Goal: Task Accomplishment & Management: Complete application form

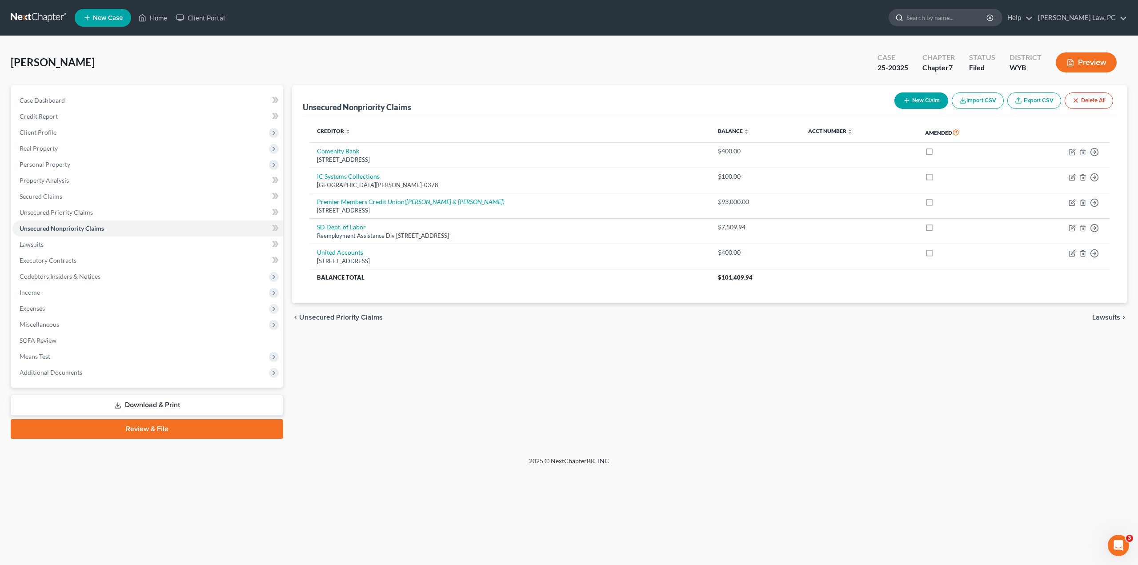
click at [960, 18] on input "search" at bounding box center [946, 17] width 81 height 16
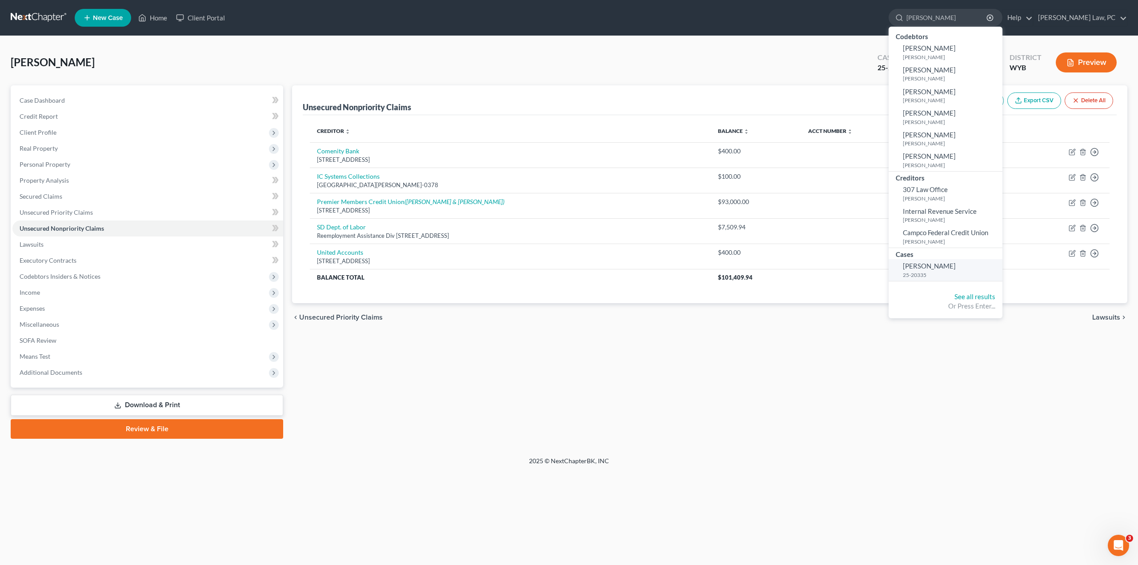
type input "[PERSON_NAME]"
click at [955, 271] on small "25-20335" at bounding box center [951, 275] width 97 height 8
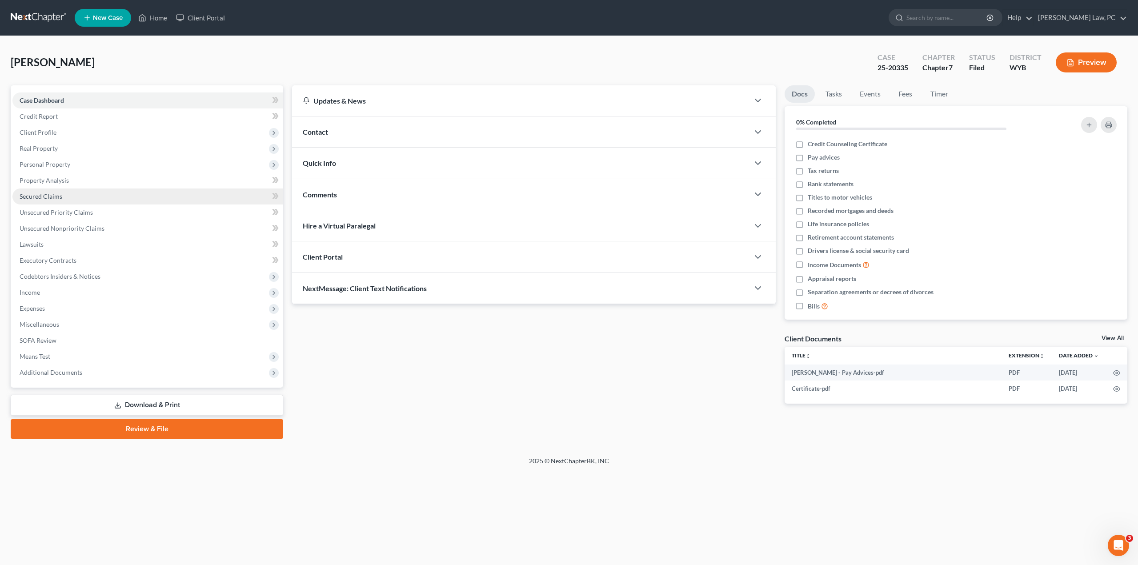
click at [27, 195] on span "Secured Claims" at bounding box center [41, 196] width 43 height 8
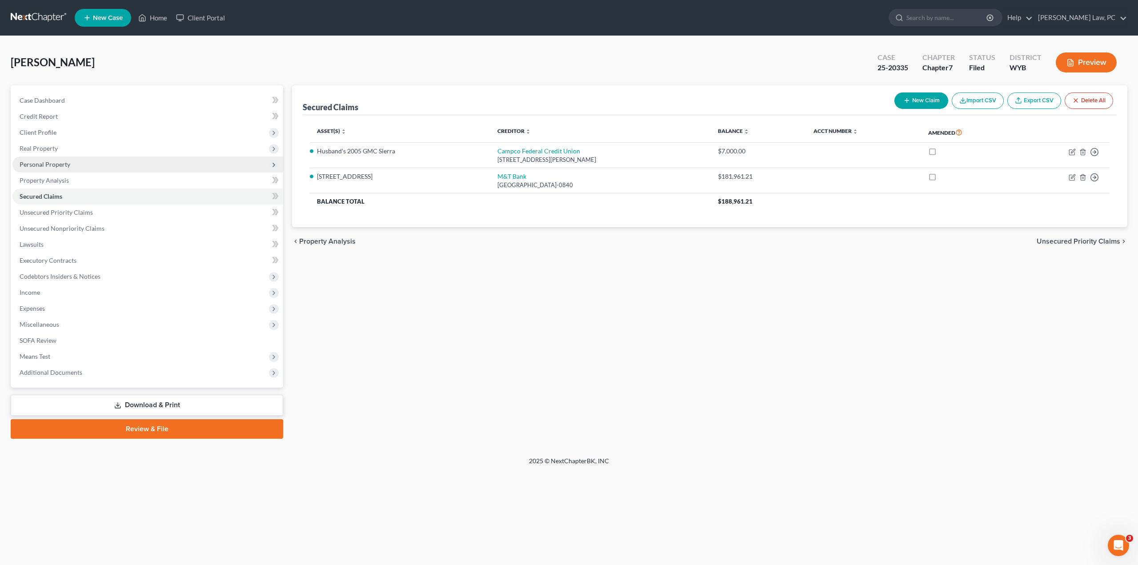
click at [60, 164] on span "Personal Property" at bounding box center [45, 164] width 51 height 8
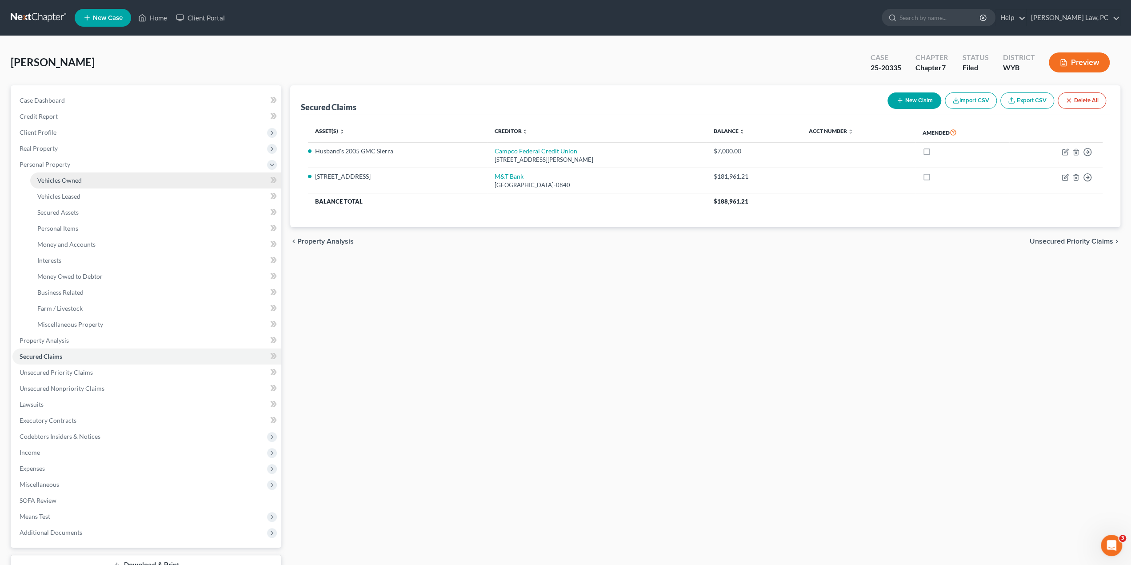
click at [94, 177] on link "Vehicles Owned" at bounding box center [155, 180] width 251 height 16
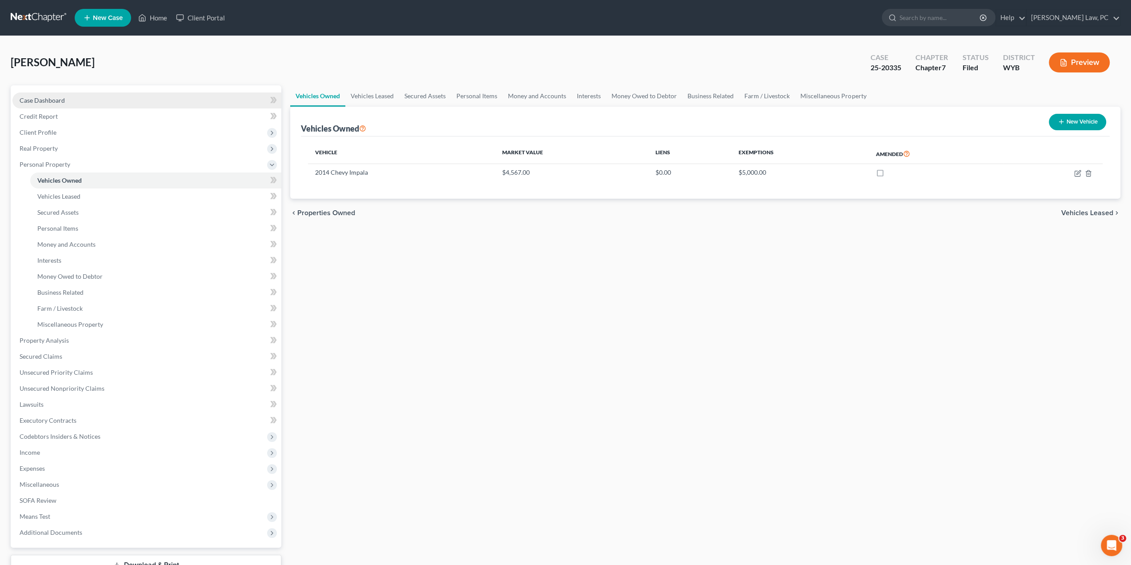
click at [66, 96] on link "Case Dashboard" at bounding box center [146, 100] width 269 height 16
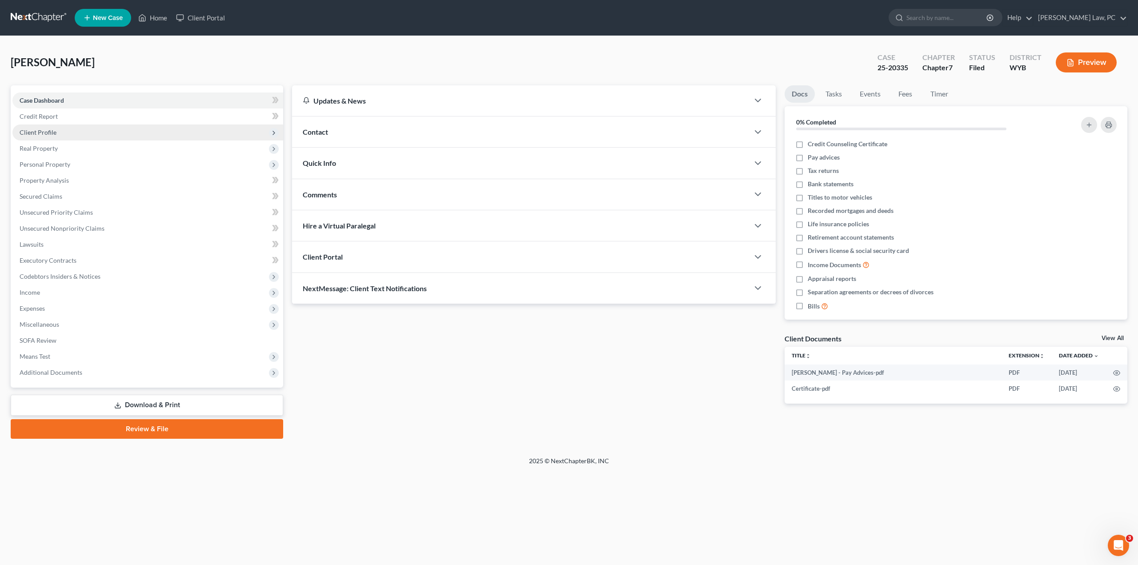
click at [44, 136] on span "Client Profile" at bounding box center [147, 132] width 271 height 16
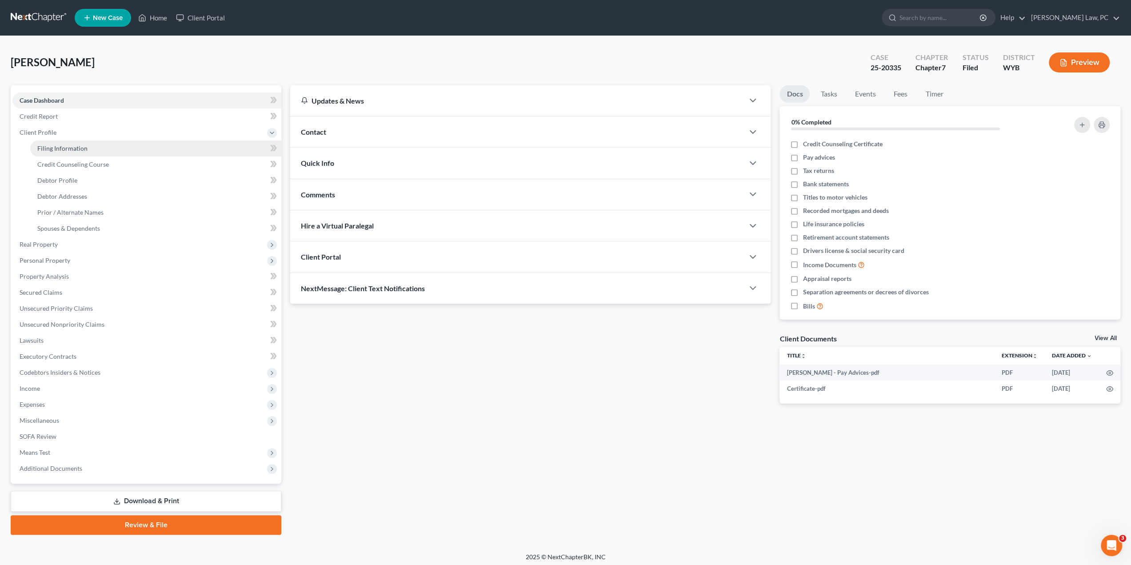
click at [48, 143] on link "Filing Information" at bounding box center [155, 148] width 251 height 16
select select "1"
select select "0"
select select "53"
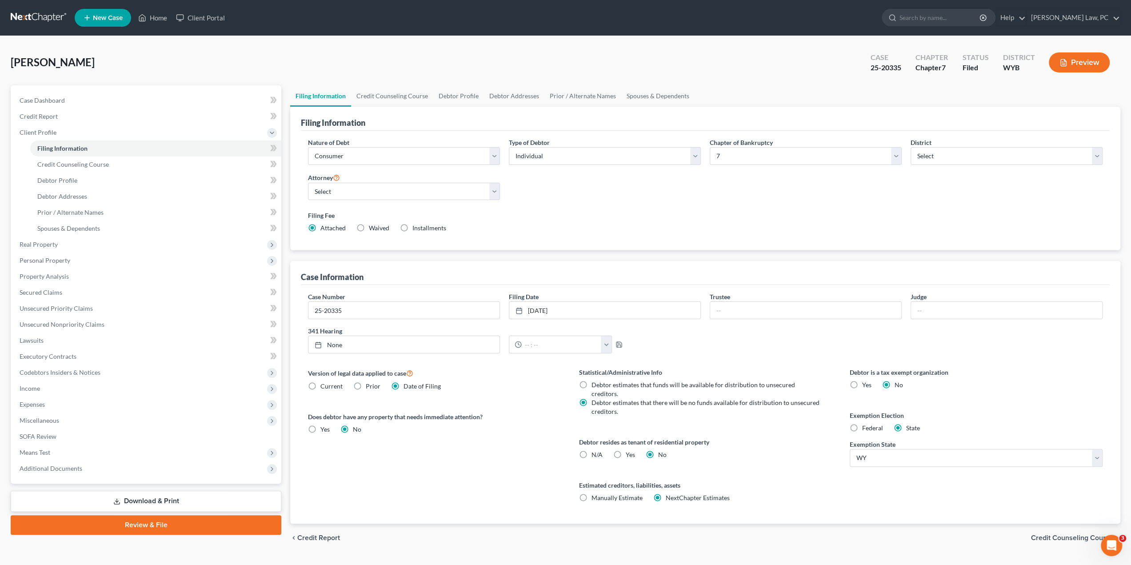
click at [47, 15] on link at bounding box center [39, 18] width 57 height 16
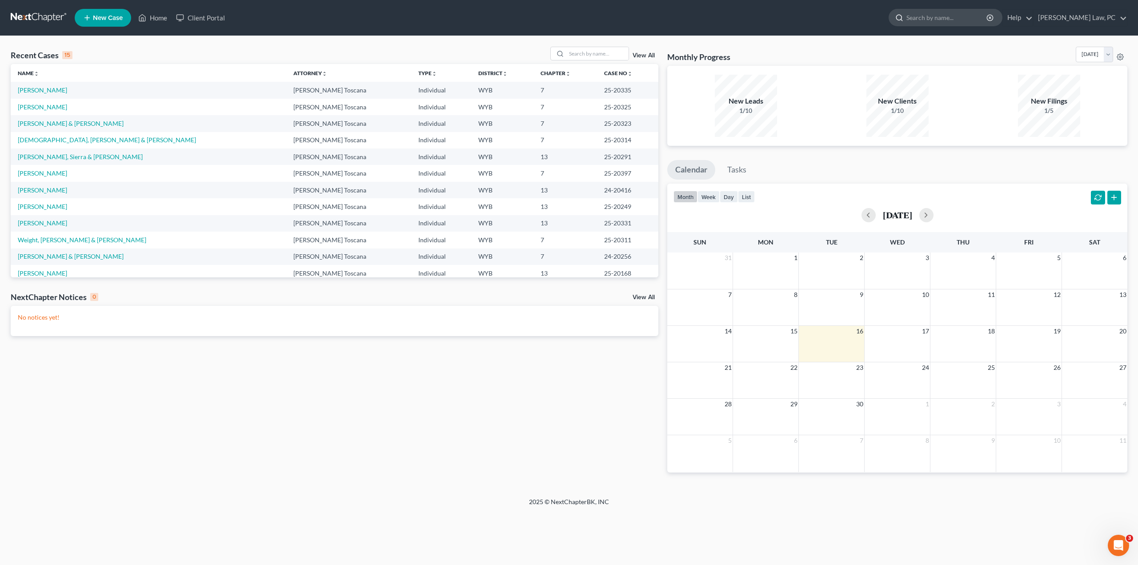
click at [951, 19] on input "search" at bounding box center [946, 17] width 81 height 16
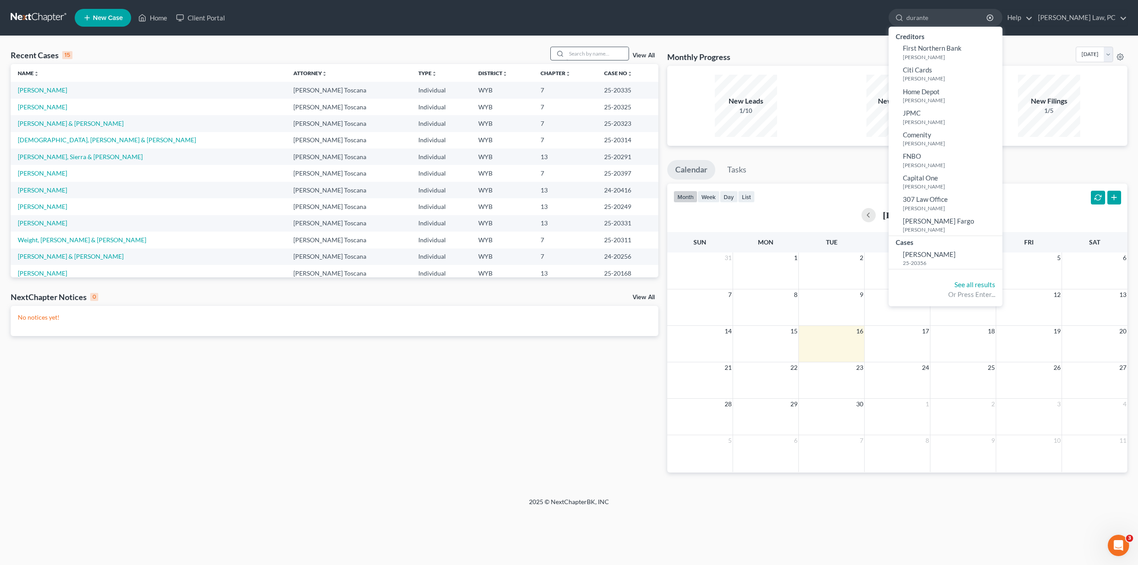
type input "durante"
click at [577, 52] on input "search" at bounding box center [597, 53] width 62 height 13
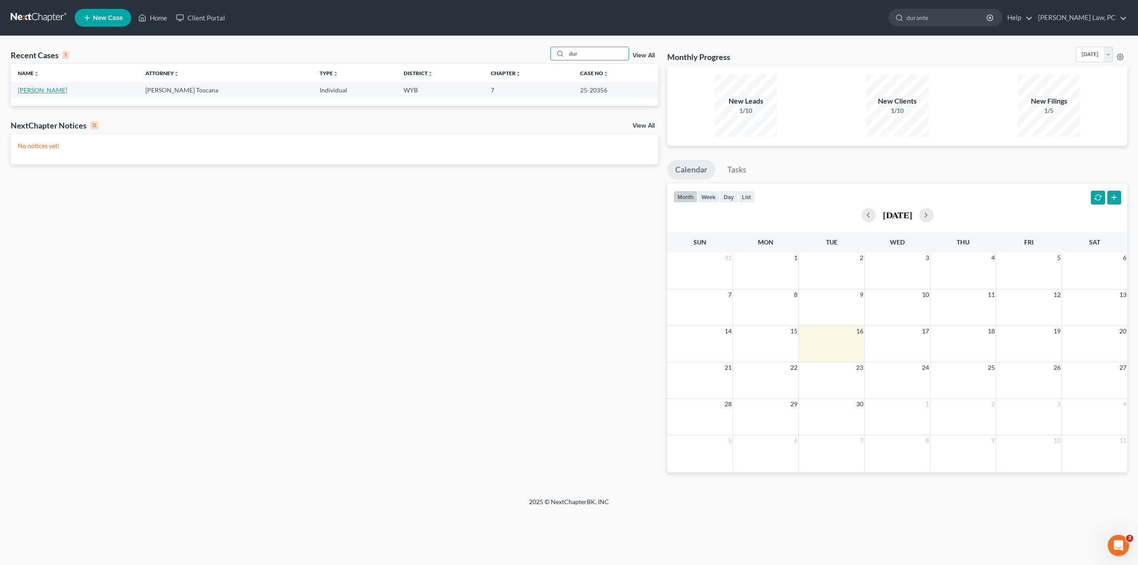
type input "dur"
click at [26, 91] on link "[PERSON_NAME]" at bounding box center [42, 90] width 49 height 8
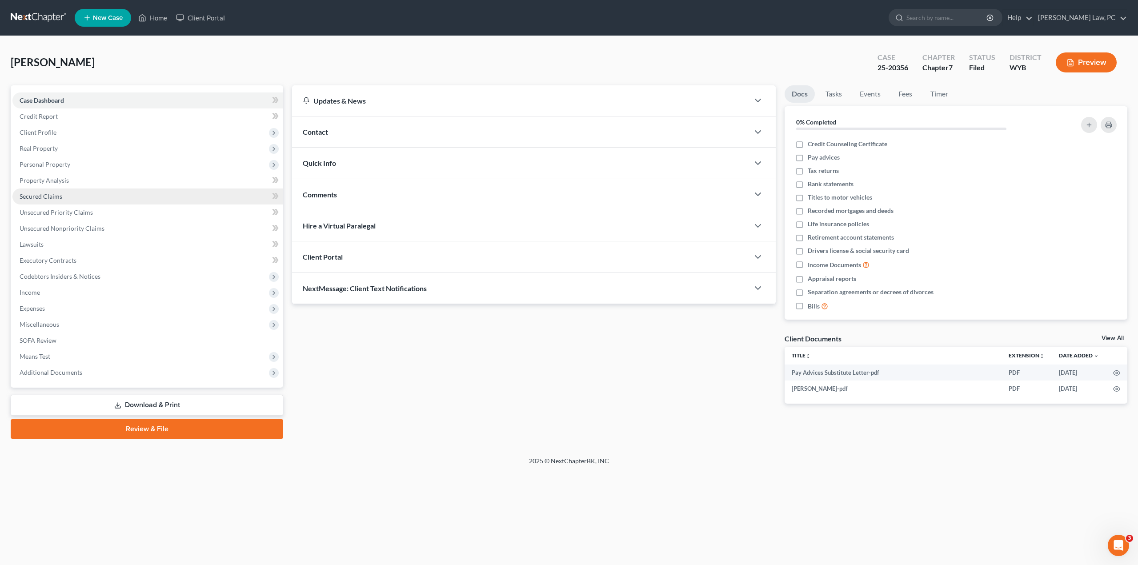
click at [64, 199] on link "Secured Claims" at bounding box center [147, 196] width 271 height 16
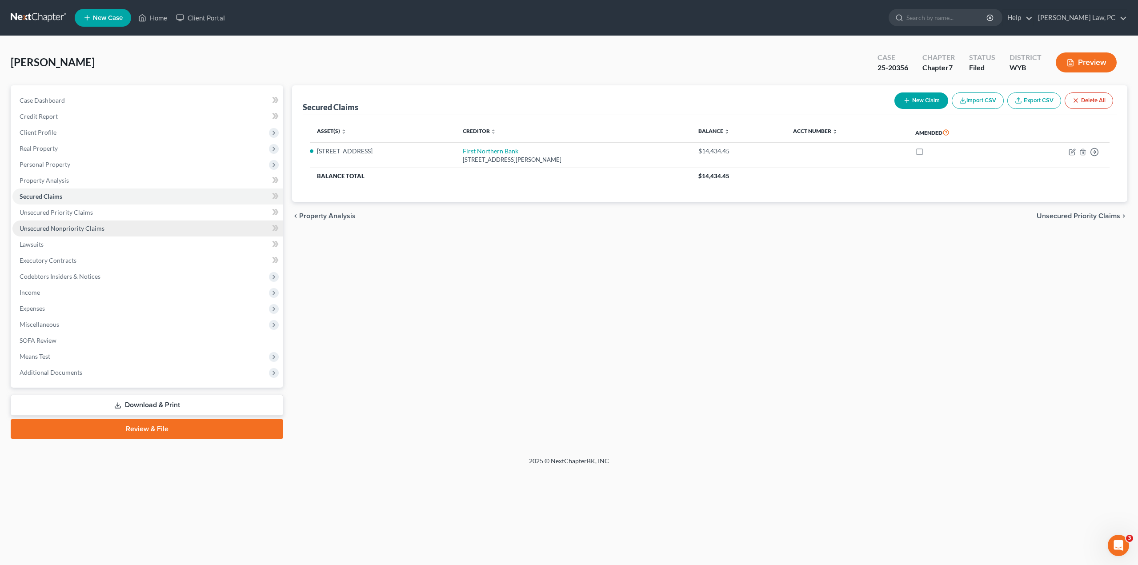
click at [66, 228] on span "Unsecured Nonpriority Claims" at bounding box center [62, 228] width 85 height 8
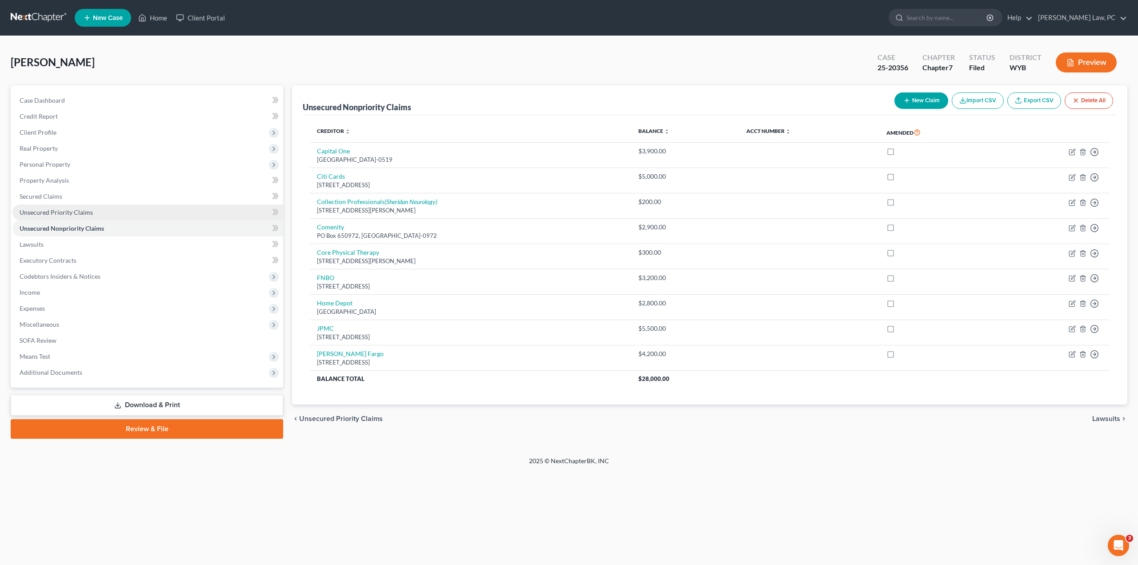
click at [40, 208] on link "Unsecured Priority Claims" at bounding box center [147, 212] width 271 height 16
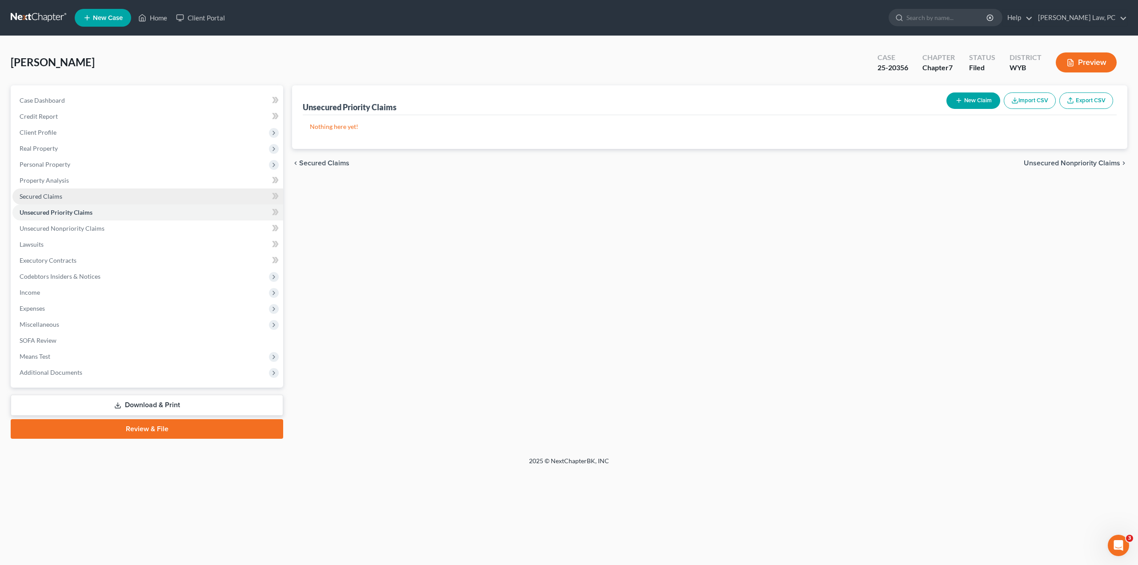
click at [59, 191] on link "Secured Claims" at bounding box center [147, 196] width 271 height 16
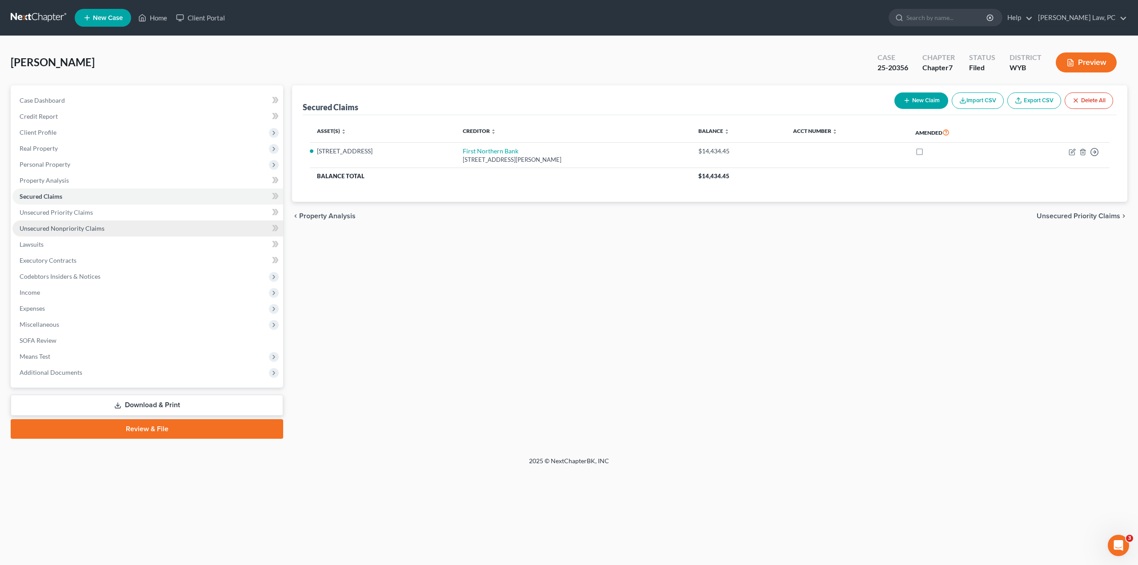
click at [50, 228] on span "Unsecured Nonpriority Claims" at bounding box center [62, 228] width 85 height 8
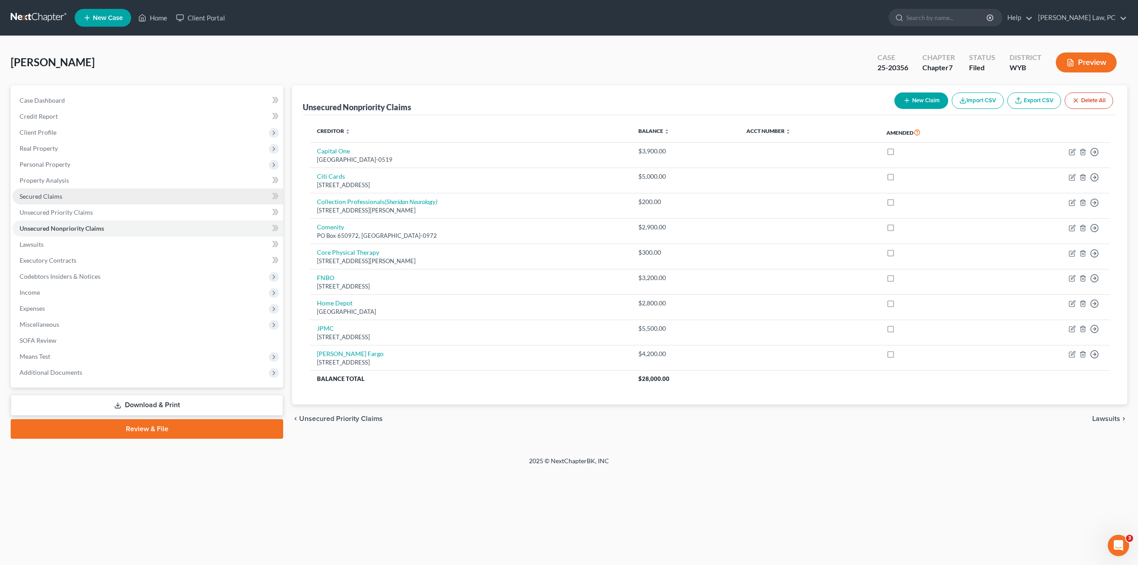
click at [49, 199] on span "Secured Claims" at bounding box center [41, 196] width 43 height 8
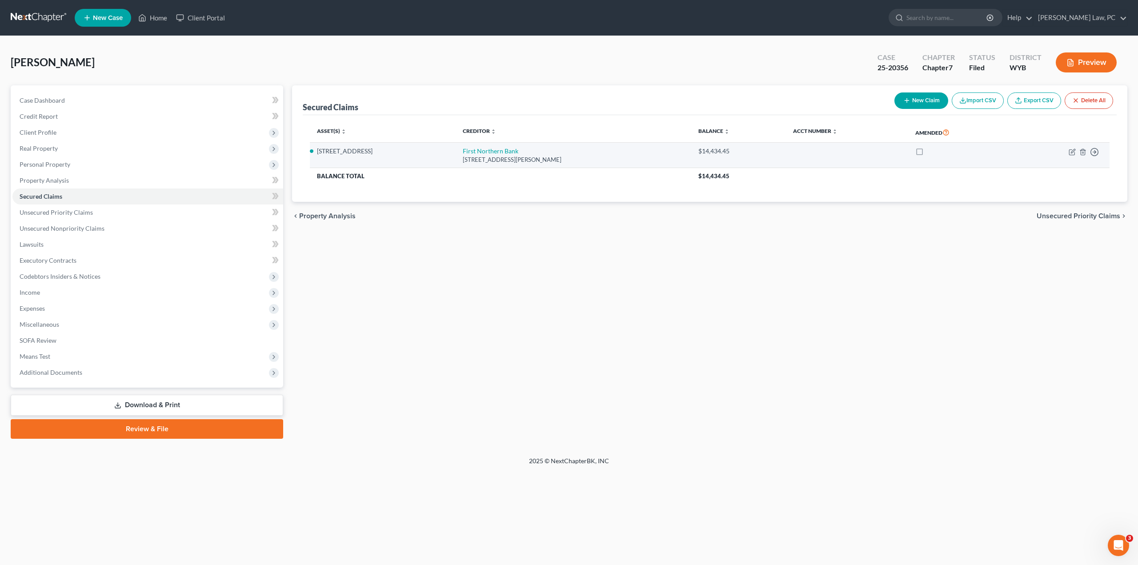
click at [333, 153] on li "150 W. 11th Street" at bounding box center [383, 151] width 132 height 9
click at [367, 158] on td "150 W. 11th Street" at bounding box center [383, 155] width 146 height 25
click at [441, 159] on td "150 W. 11th Street" at bounding box center [383, 155] width 146 height 25
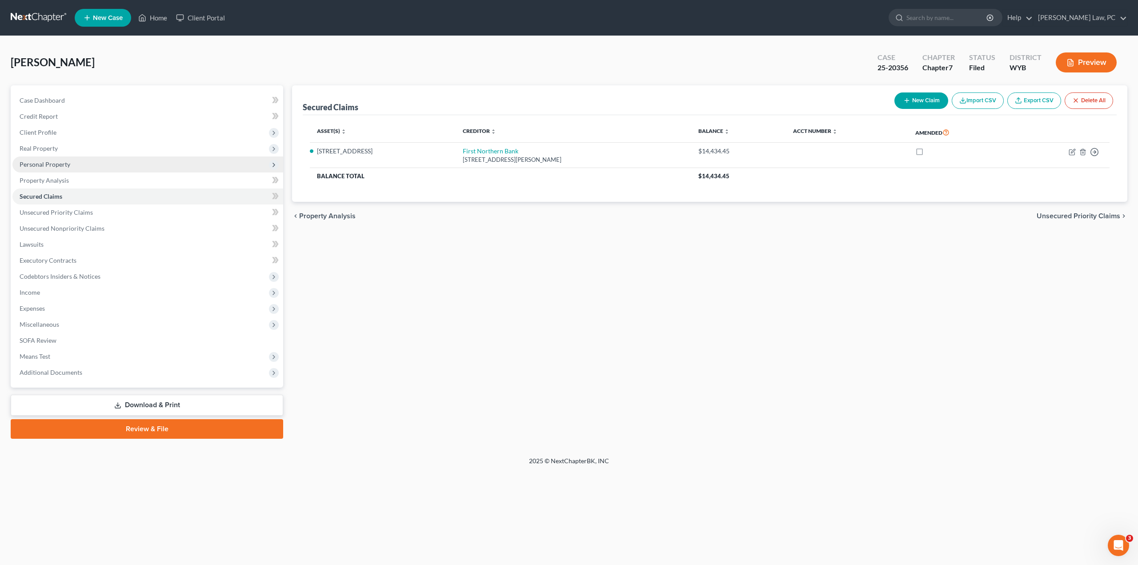
click at [41, 164] on span "Personal Property" at bounding box center [45, 164] width 51 height 8
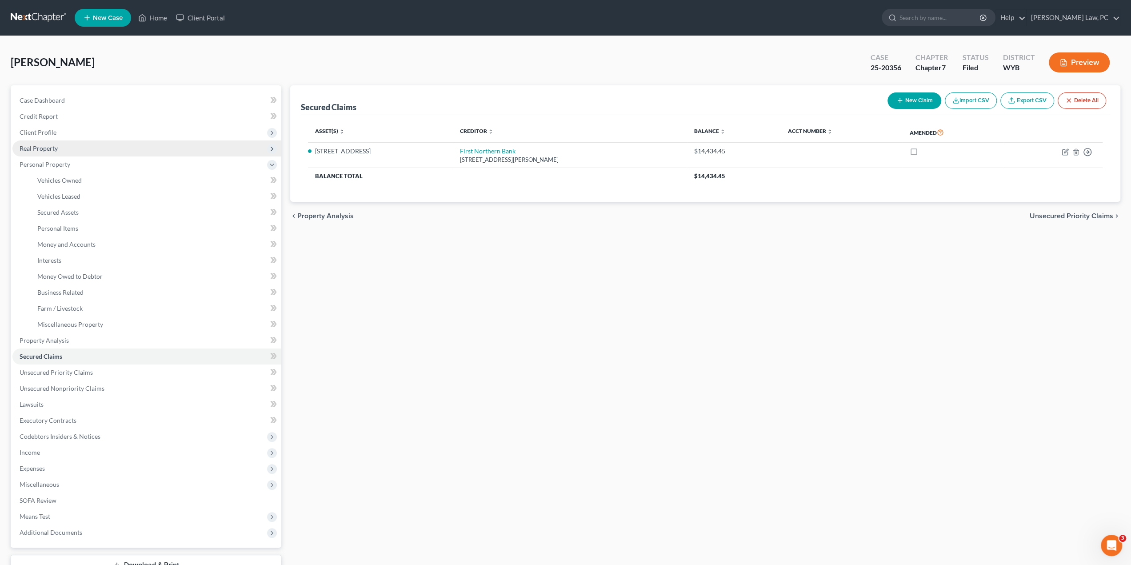
click at [52, 147] on span "Real Property" at bounding box center [39, 148] width 38 height 8
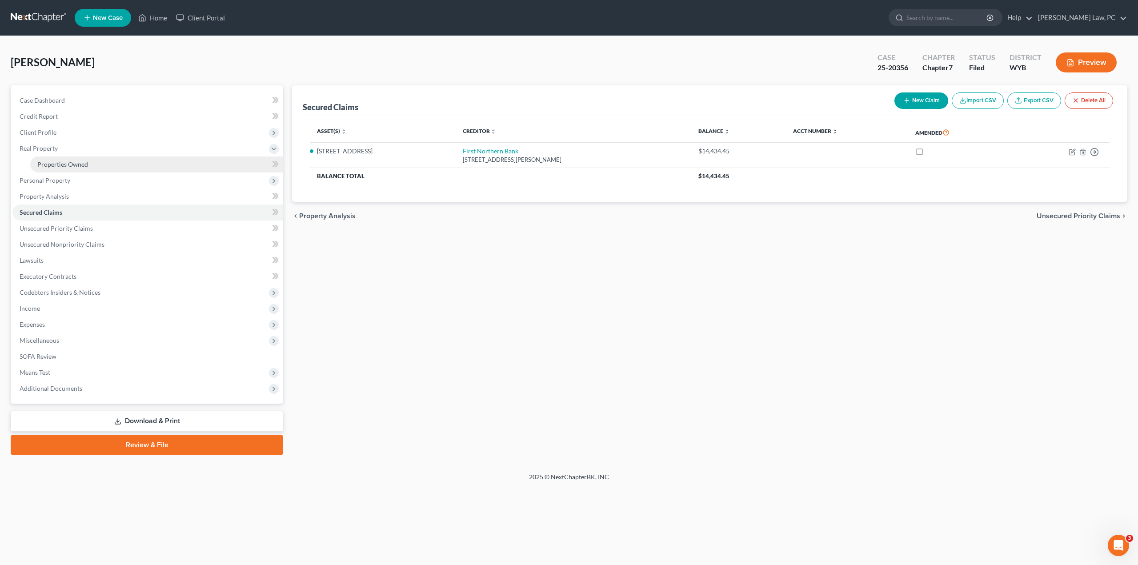
click at [62, 167] on span "Properties Owned" at bounding box center [62, 164] width 51 height 8
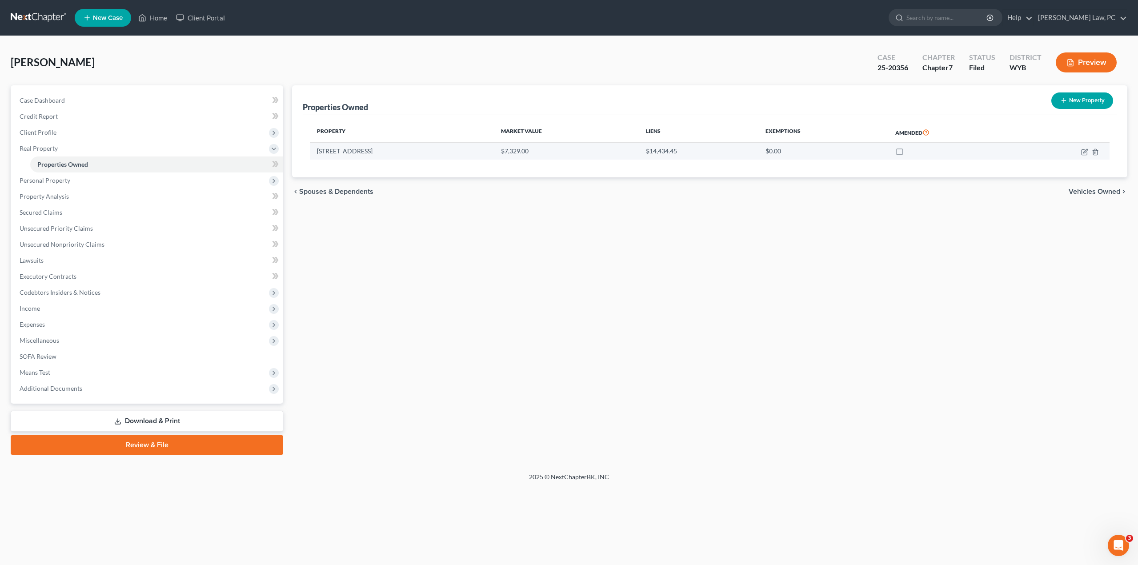
click at [360, 148] on td "150 W. 11th Street" at bounding box center [402, 151] width 184 height 17
click at [1082, 151] on icon "button" at bounding box center [1084, 151] width 7 height 7
select select "53"
select select "16"
select select "0"
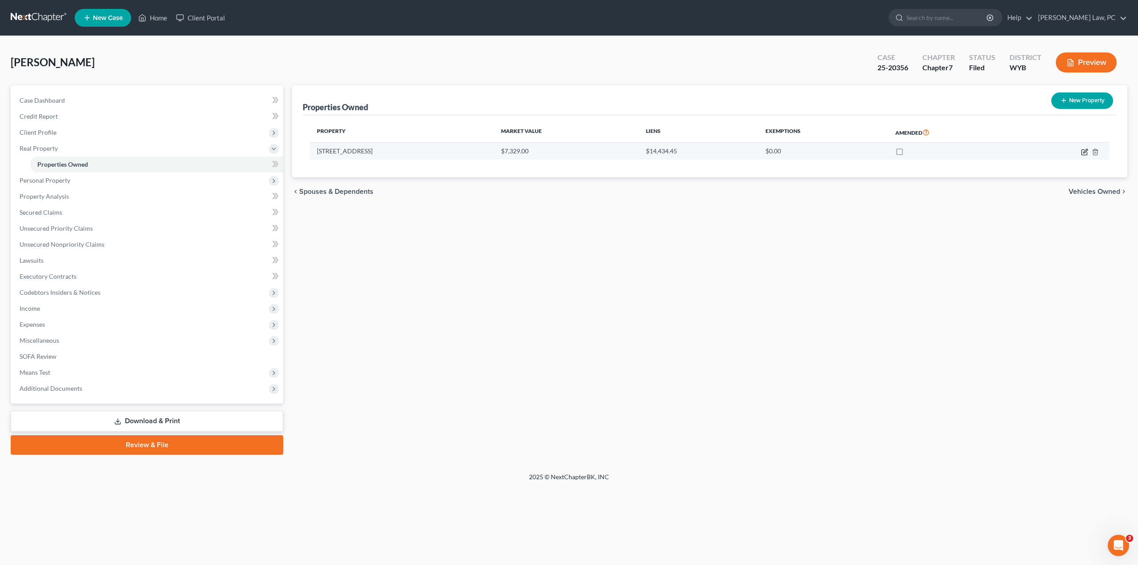
select select "0"
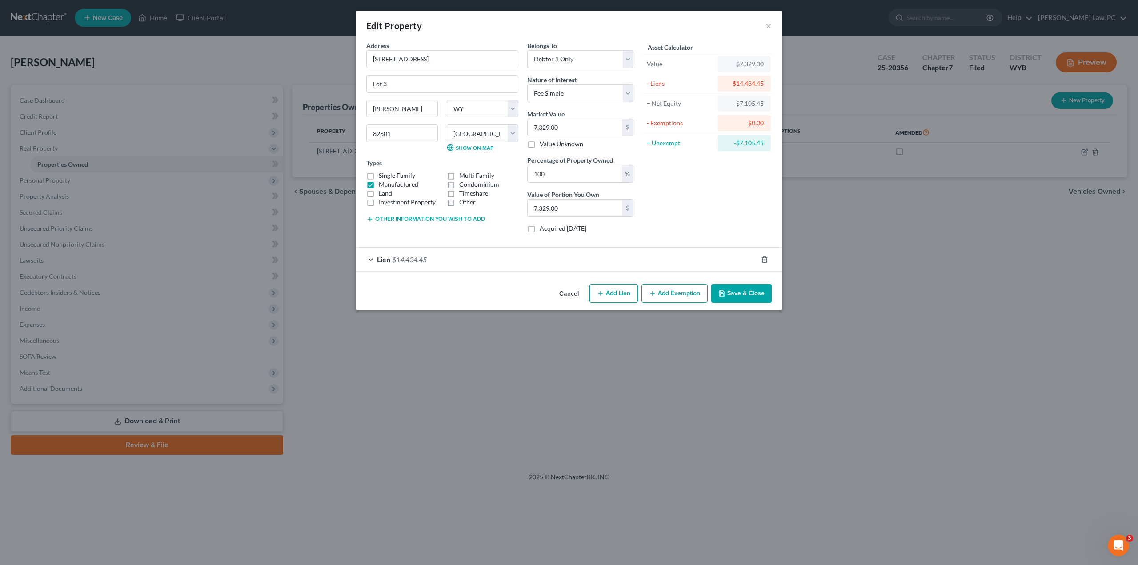
click at [572, 292] on button "Cancel" at bounding box center [569, 294] width 34 height 18
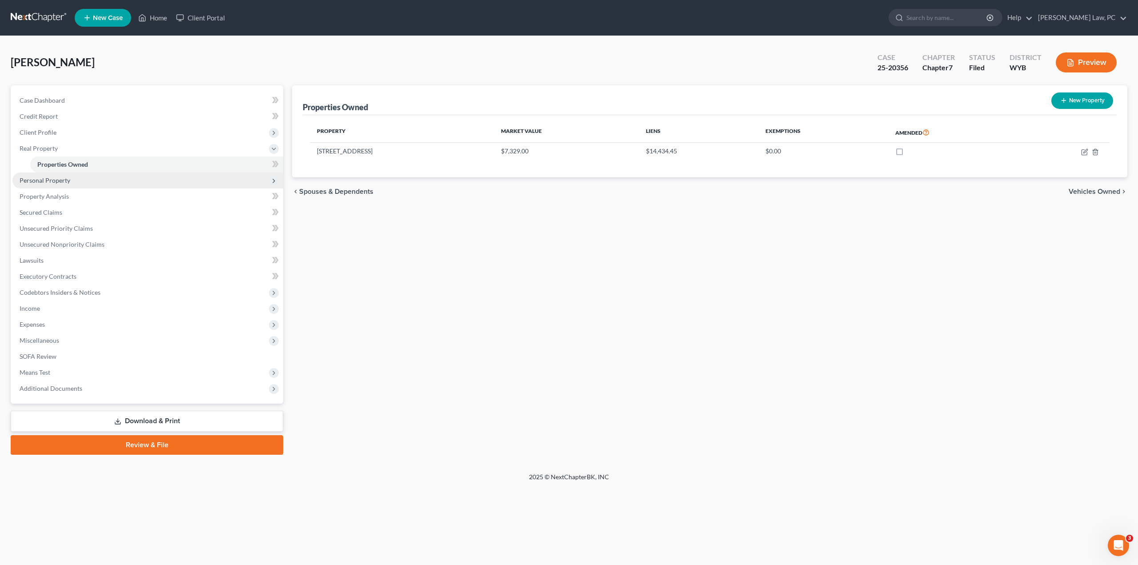
click at [49, 180] on span "Personal Property" at bounding box center [45, 180] width 51 height 8
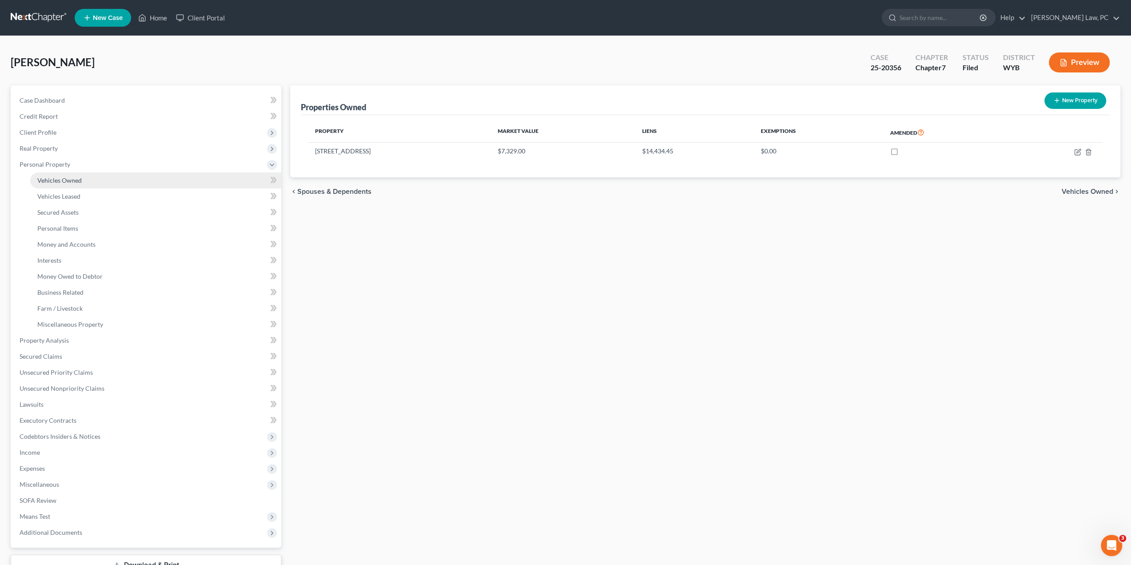
click at [52, 184] on link "Vehicles Owned" at bounding box center [155, 180] width 251 height 16
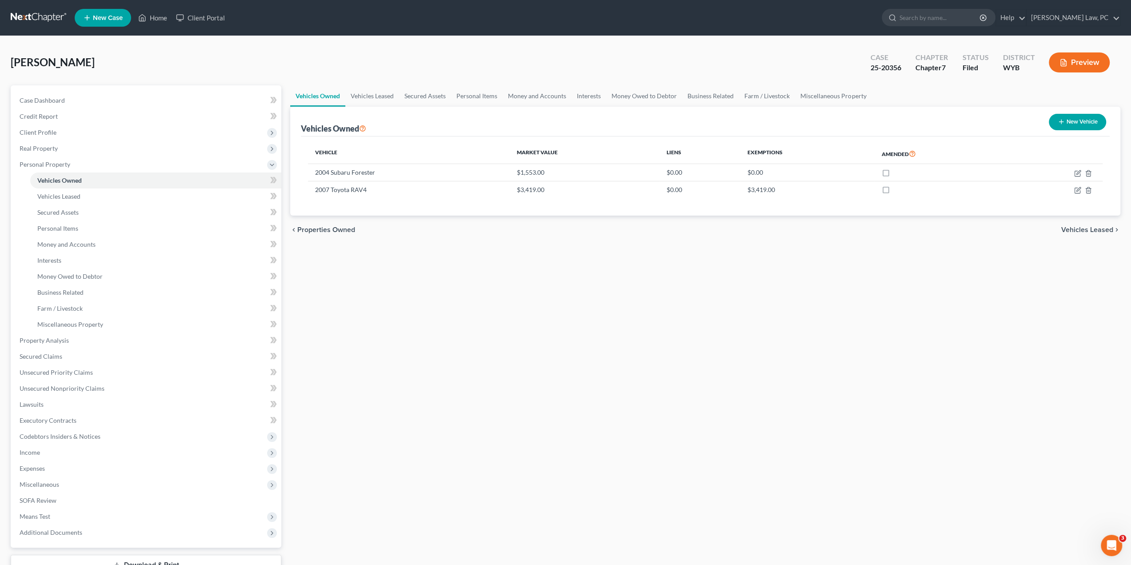
click at [48, 17] on link at bounding box center [39, 18] width 57 height 16
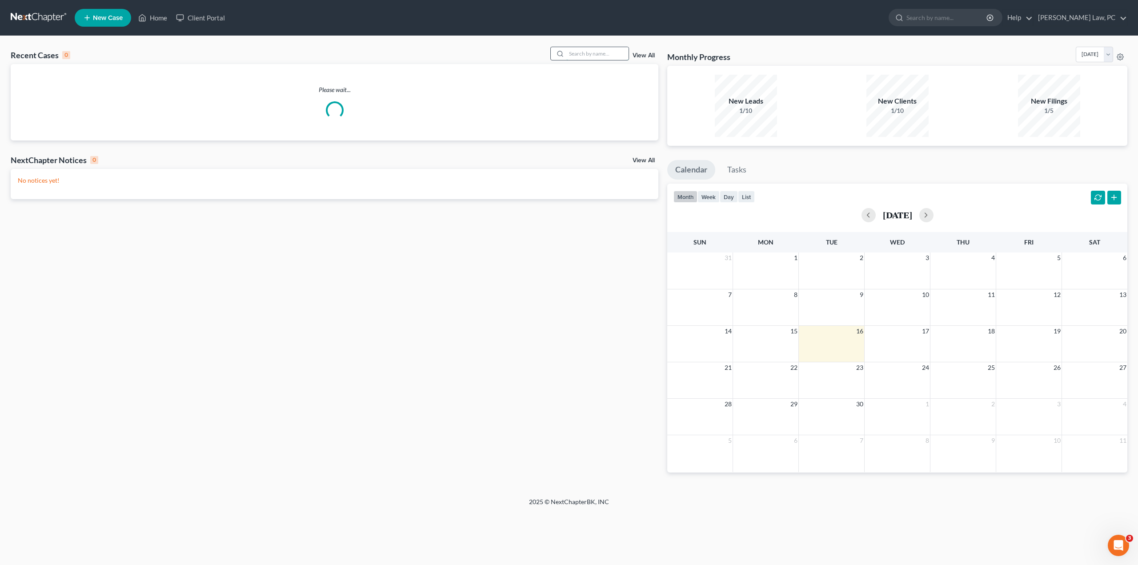
click at [591, 57] on input "search" at bounding box center [597, 53] width 62 height 13
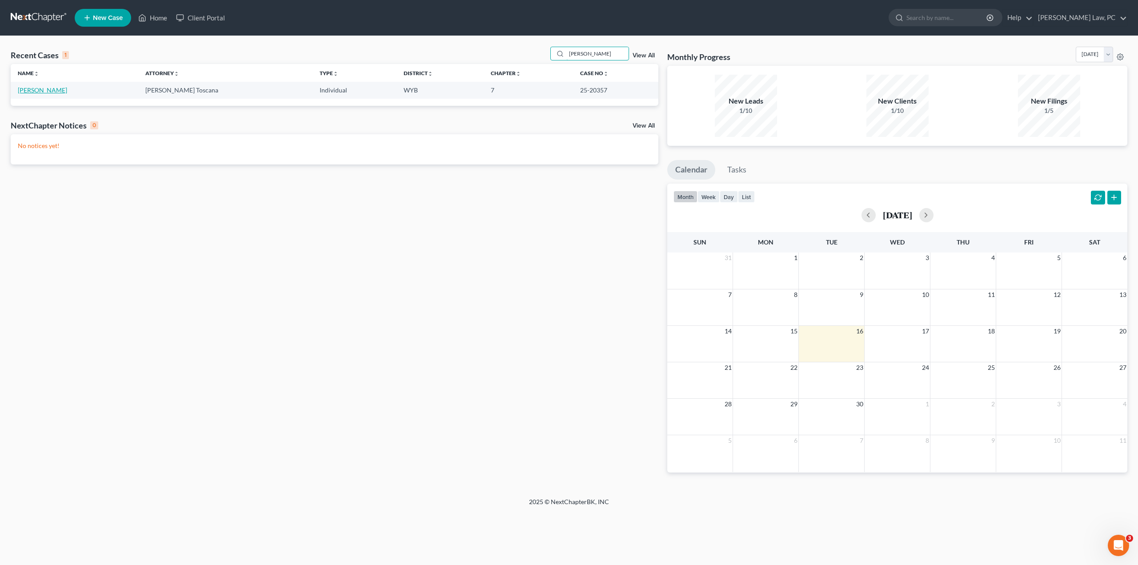
type input "wass"
click at [52, 92] on link "Wasserburger, Shannon" at bounding box center [42, 90] width 49 height 8
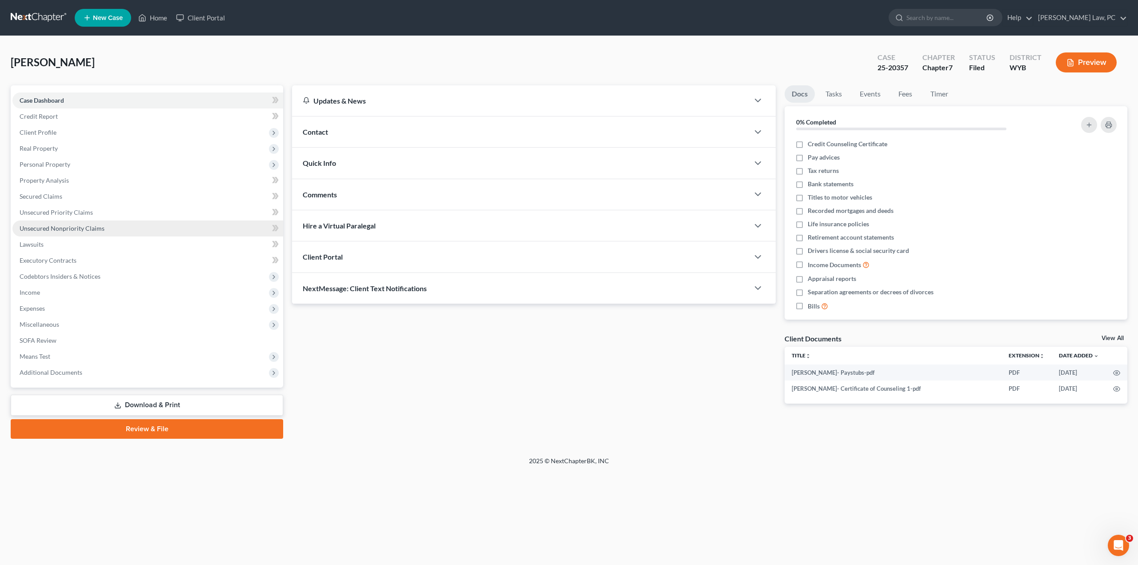
click at [74, 228] on span "Unsecured Nonpriority Claims" at bounding box center [62, 228] width 85 height 8
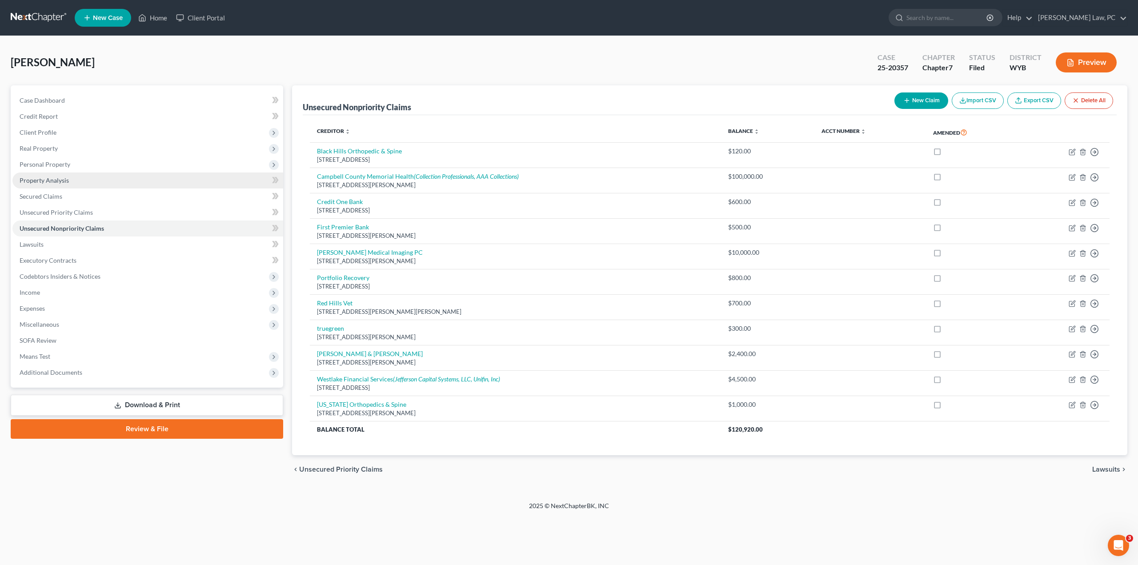
click at [57, 180] on span "Property Analysis" at bounding box center [44, 180] width 49 height 8
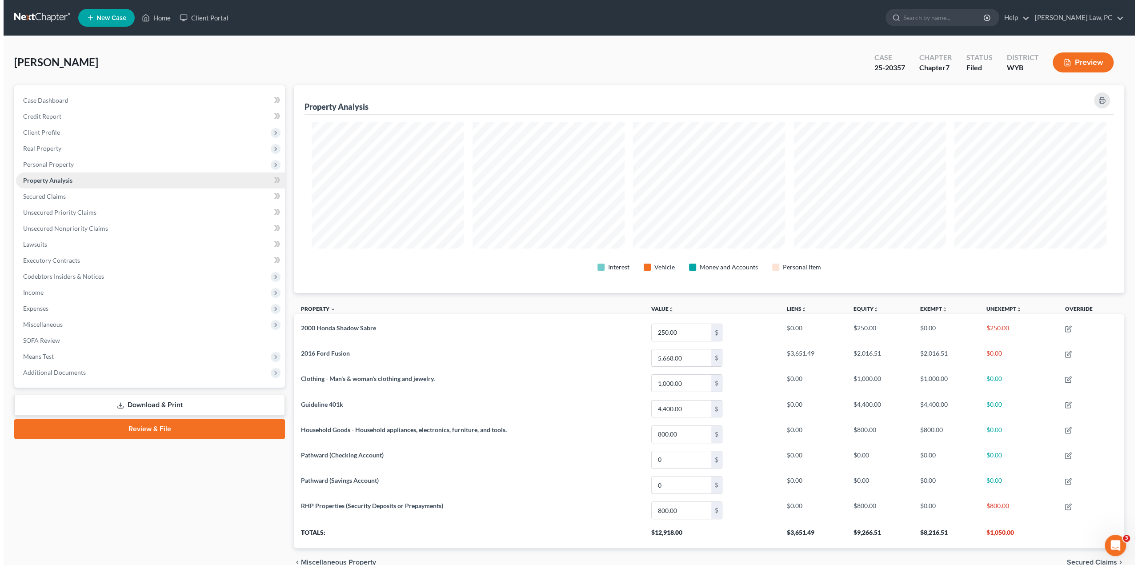
scroll to position [207, 830]
click at [52, 199] on span "Secured Claims" at bounding box center [41, 196] width 43 height 8
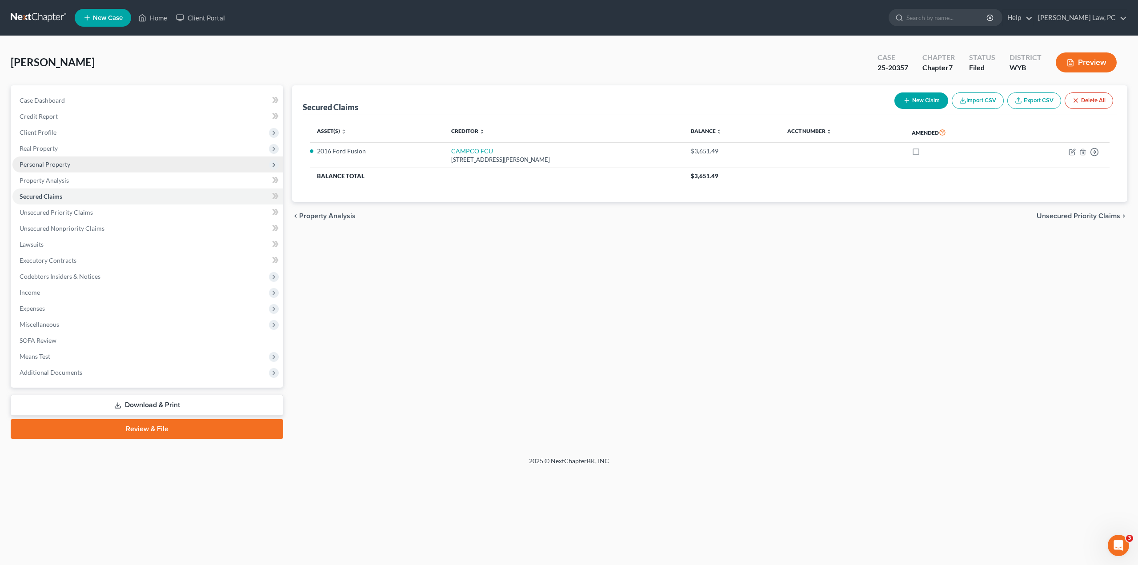
click at [52, 165] on span "Personal Property" at bounding box center [45, 164] width 51 height 8
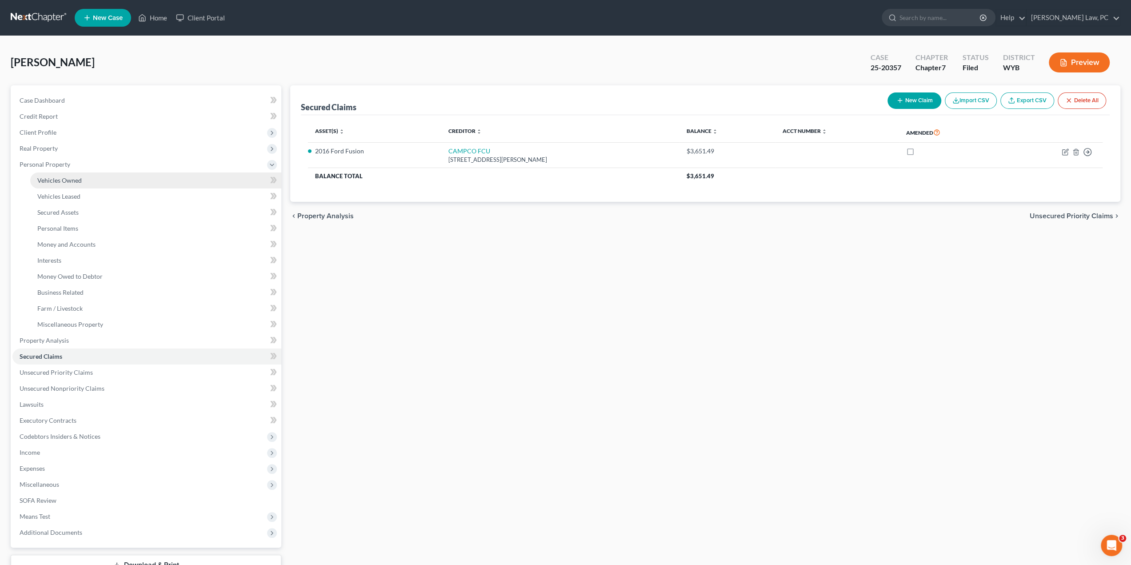
click at [65, 180] on span "Vehicles Owned" at bounding box center [59, 180] width 44 height 8
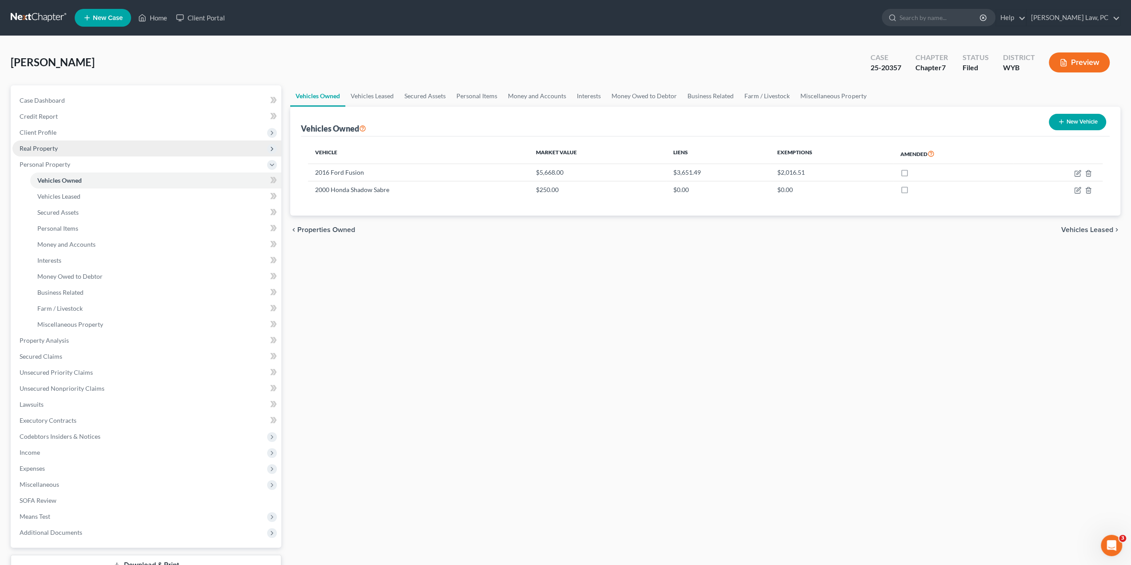
click at [64, 145] on span "Real Property" at bounding box center [146, 148] width 269 height 16
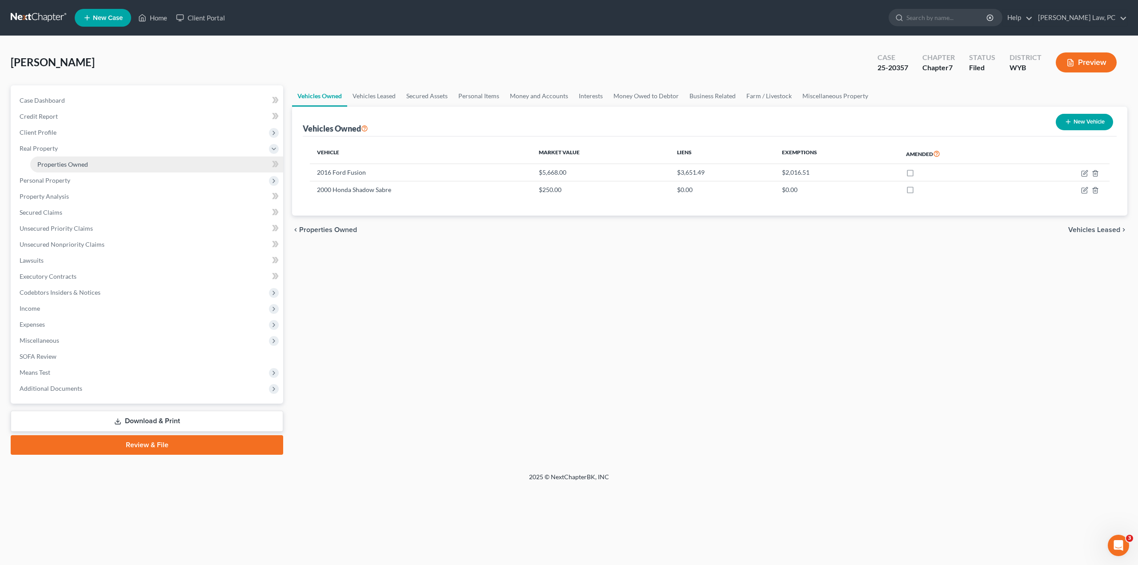
click at [79, 168] on link "Properties Owned" at bounding box center [156, 164] width 253 height 16
